Goal: Go to known website: Access a specific website the user already knows

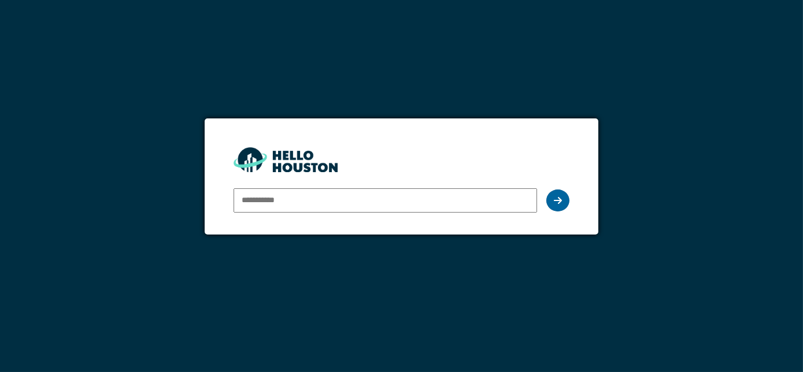
type input "**********"
click at [556, 200] on icon at bounding box center [558, 200] width 8 height 9
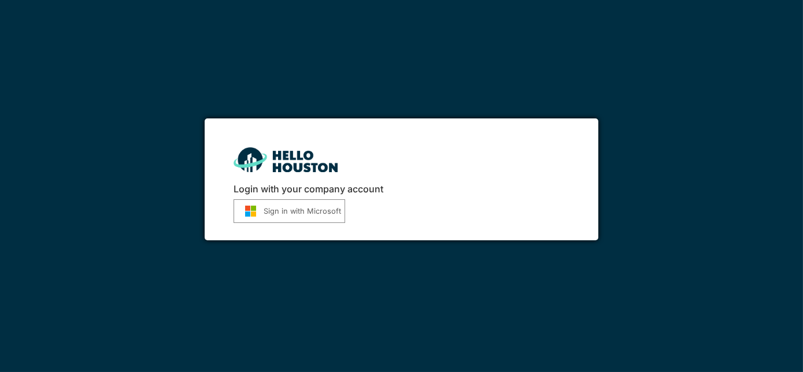
click at [310, 215] on button "Sign in with Microsoft" at bounding box center [290, 211] width 112 height 24
